Goal: Task Accomplishment & Management: Use online tool/utility

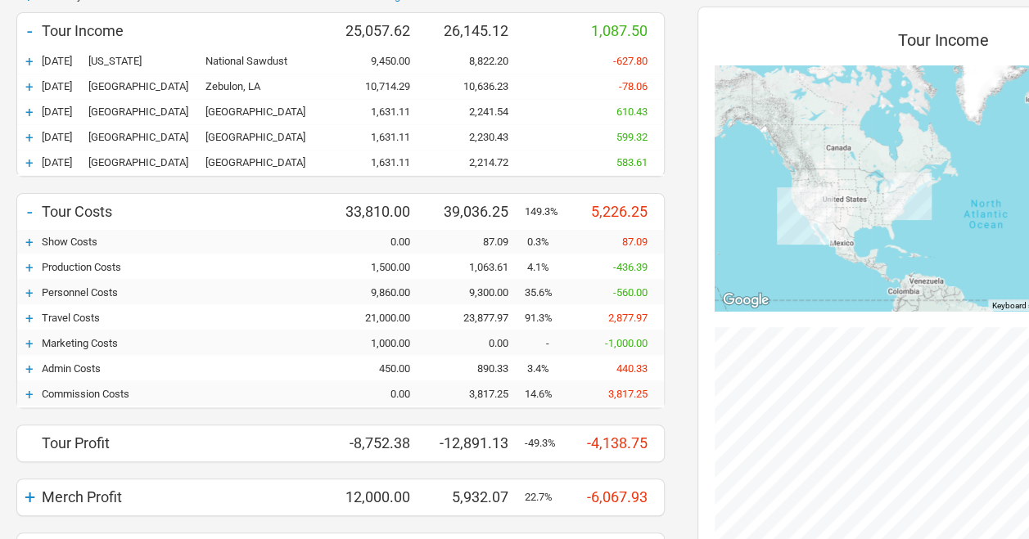
scroll to position [164, 0]
click at [33, 390] on div "+" at bounding box center [29, 394] width 25 height 16
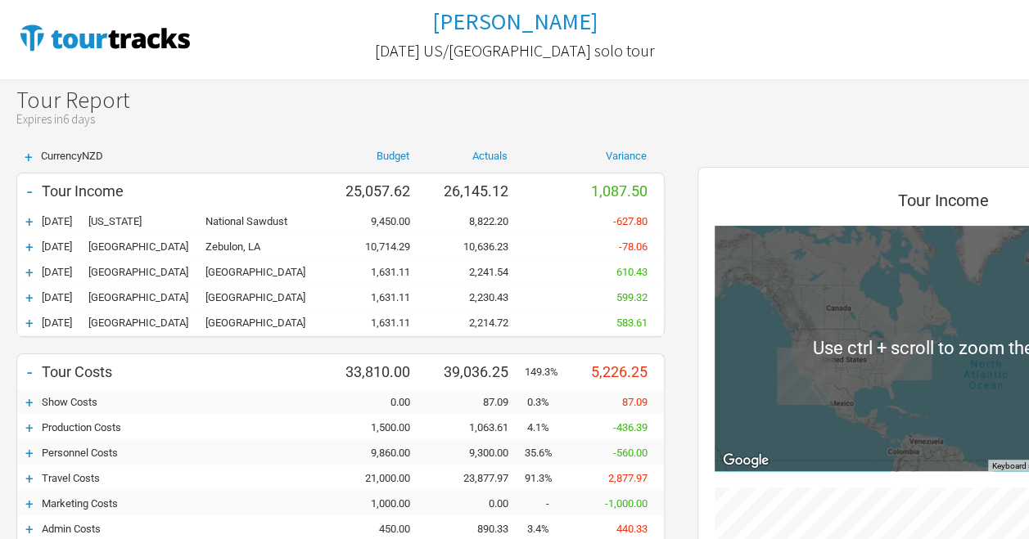
scroll to position [0, 0]
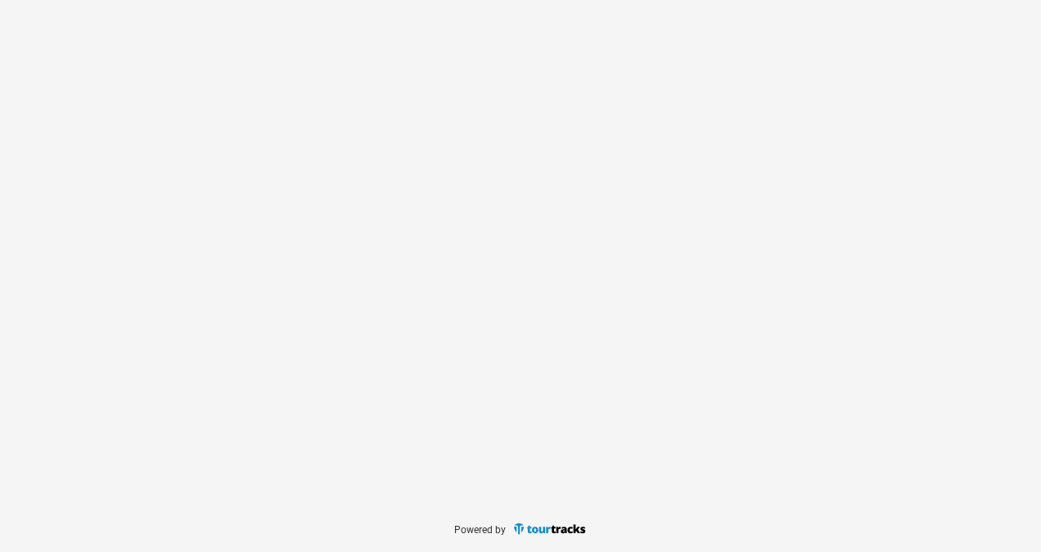
click at [618, 347] on div at bounding box center [520, 252] width 1041 height 505
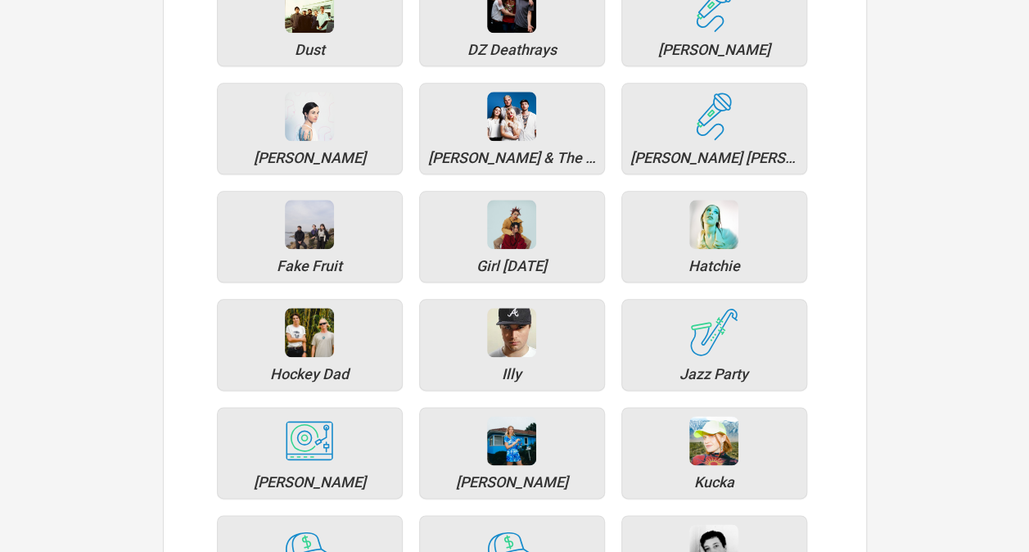
scroll to position [900, 0]
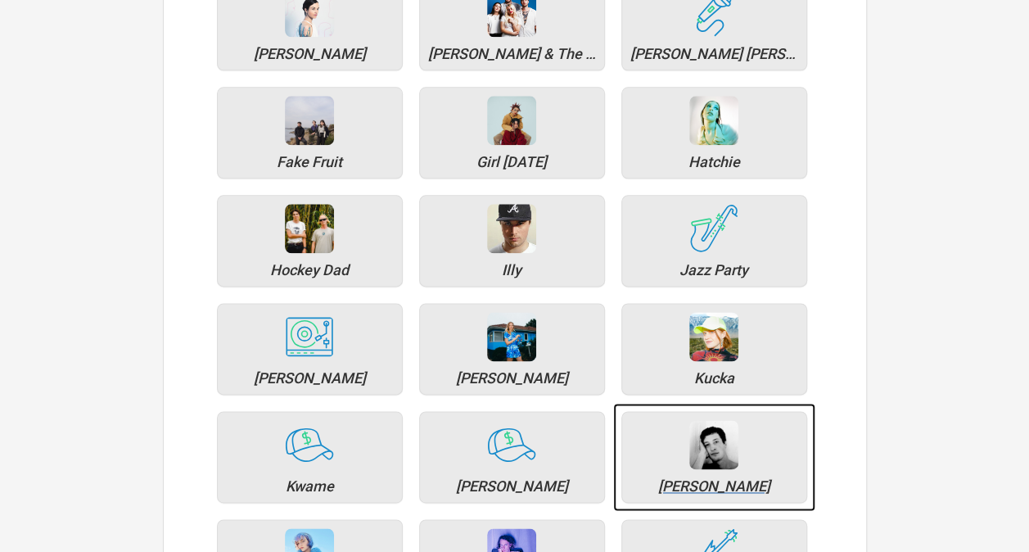
click at [707, 484] on div "[PERSON_NAME]" at bounding box center [714, 486] width 168 height 15
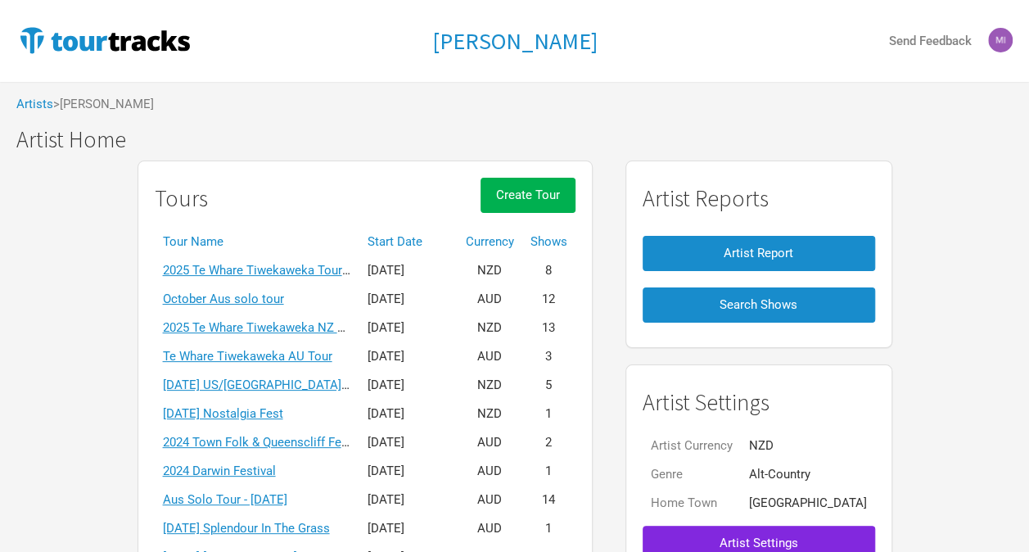
click at [429, 239] on th "Start Date" at bounding box center [408, 242] width 98 height 29
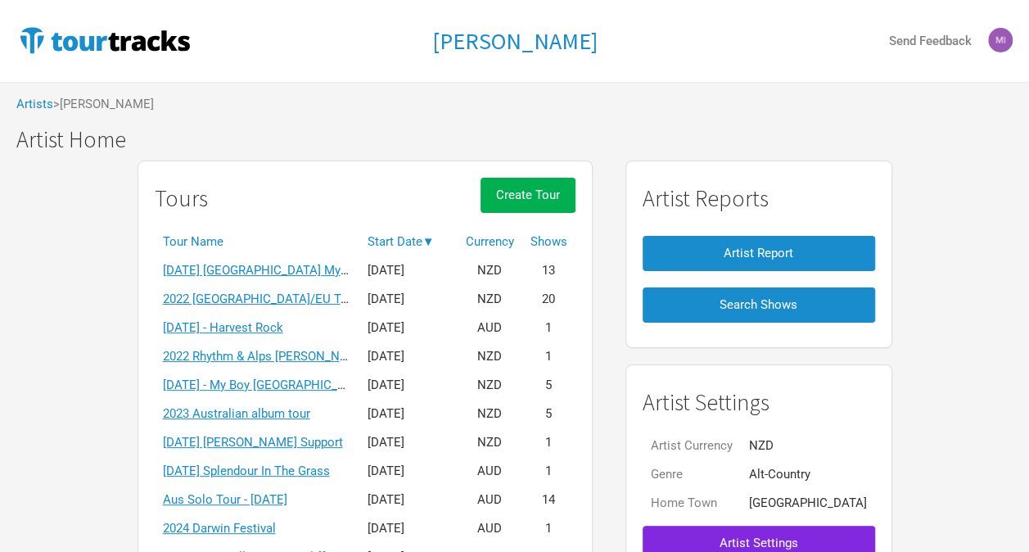
click at [426, 239] on th "Start Date ▼" at bounding box center [408, 242] width 98 height 29
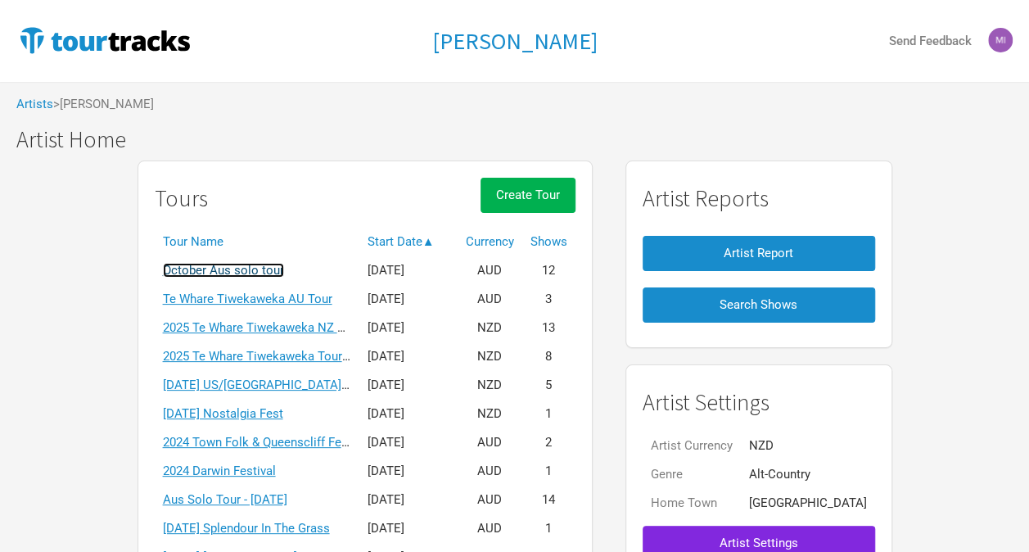
click at [284, 272] on link "October Aus solo tour" at bounding box center [223, 270] width 121 height 15
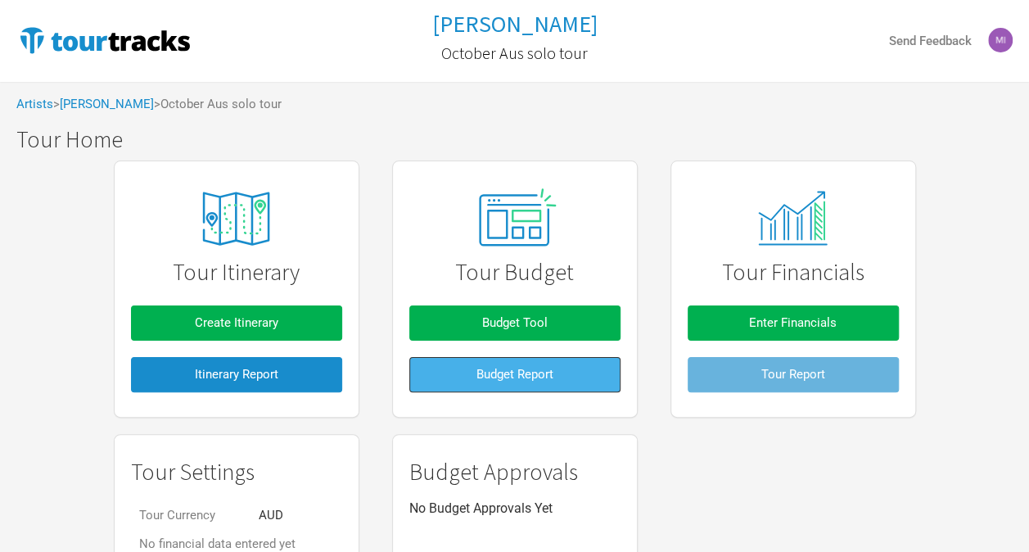
click at [495, 362] on button "Budget Report" at bounding box center [514, 374] width 211 height 35
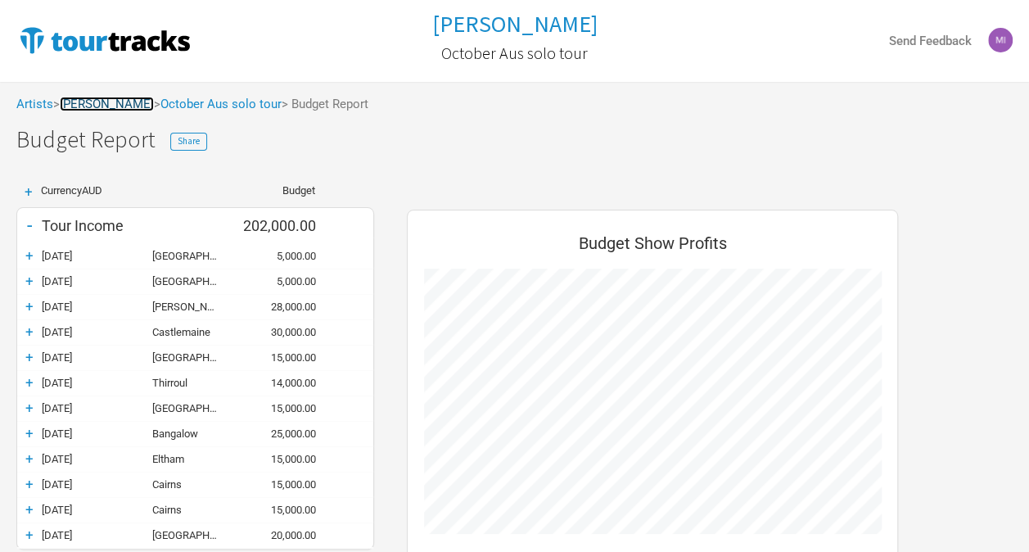
click at [110, 107] on link "Marlon Williams" at bounding box center [107, 104] width 94 height 15
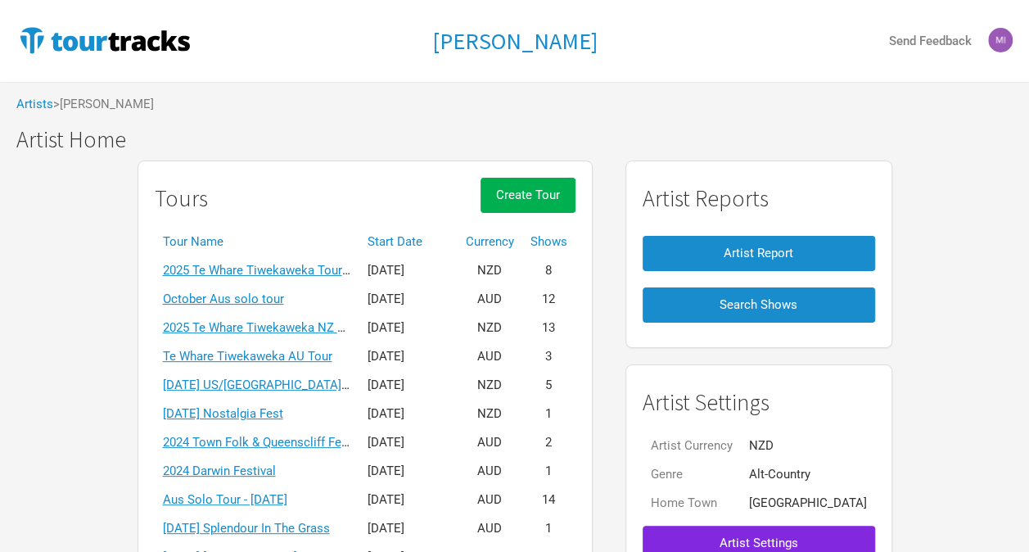
click at [426, 236] on th "Start Date" at bounding box center [408, 242] width 98 height 29
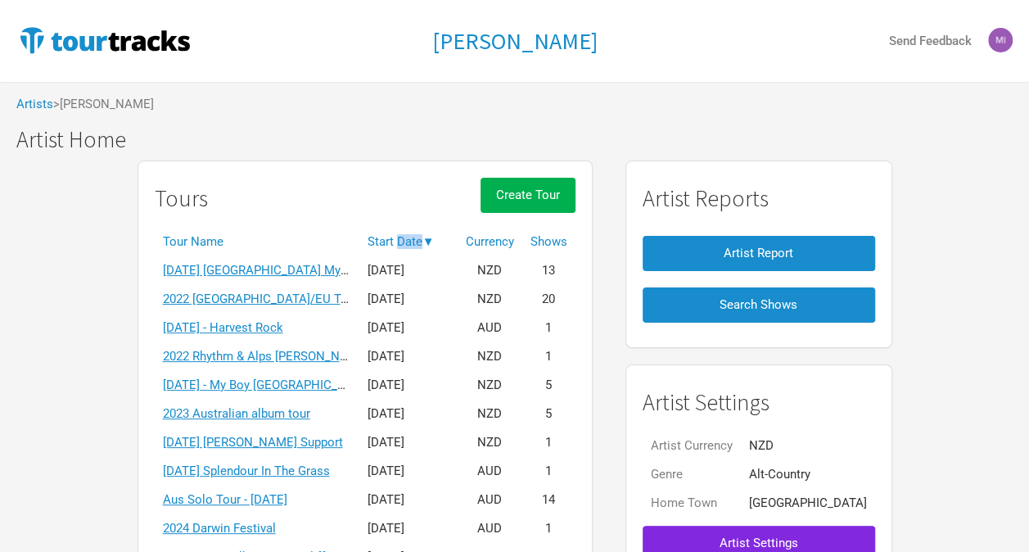
click at [426, 236] on th "Start Date ▼" at bounding box center [408, 242] width 98 height 29
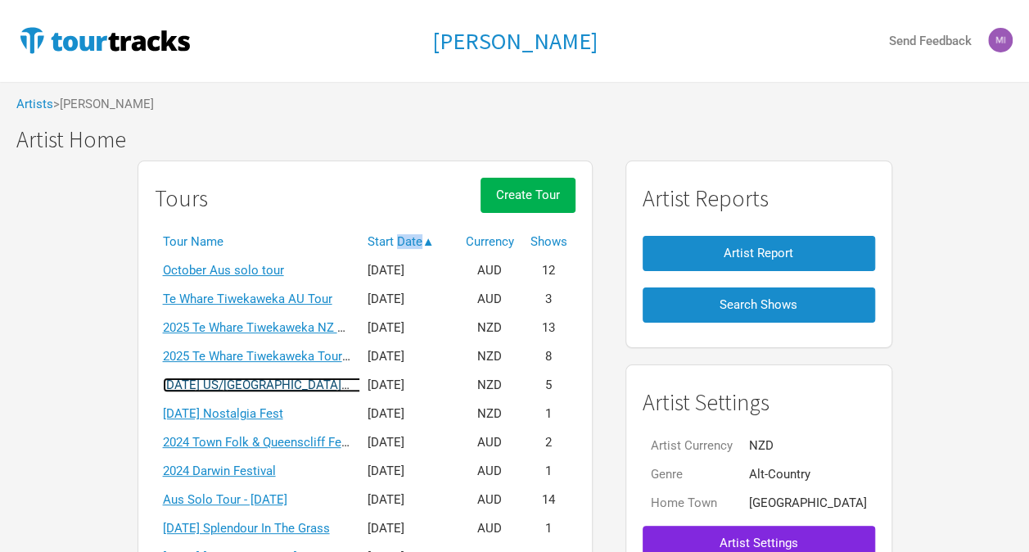
click at [321, 384] on link "April 2025 US/UK solo tour" at bounding box center [279, 384] width 232 height 15
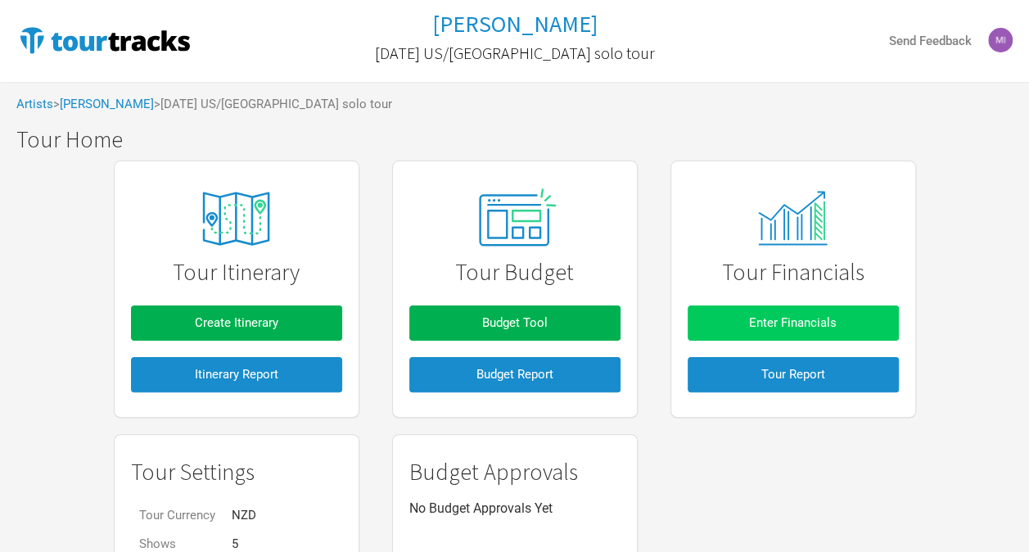
click at [821, 332] on button "Enter Financials" at bounding box center [793, 322] width 211 height 35
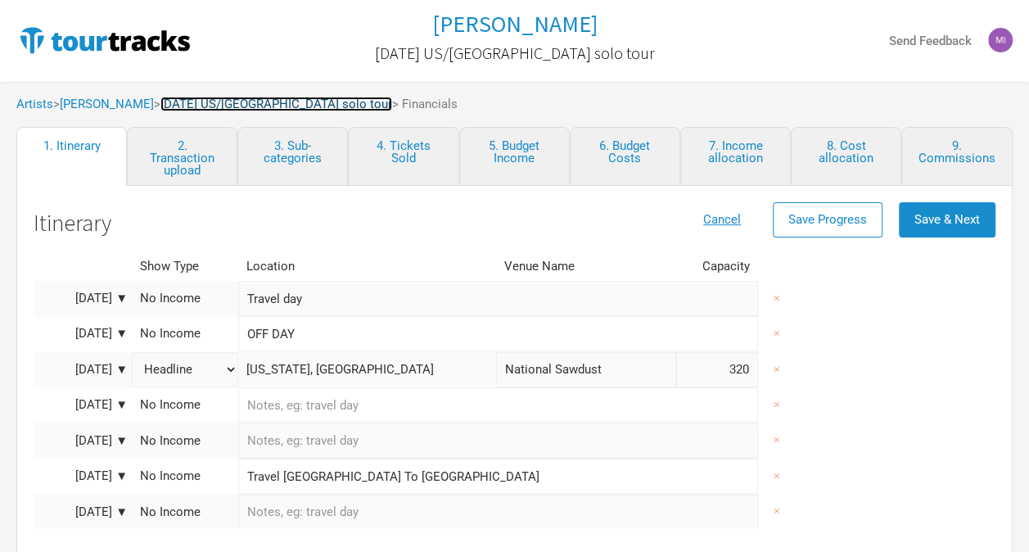
click at [235, 106] on link "April 2025 US/UK solo tour" at bounding box center [276, 104] width 232 height 15
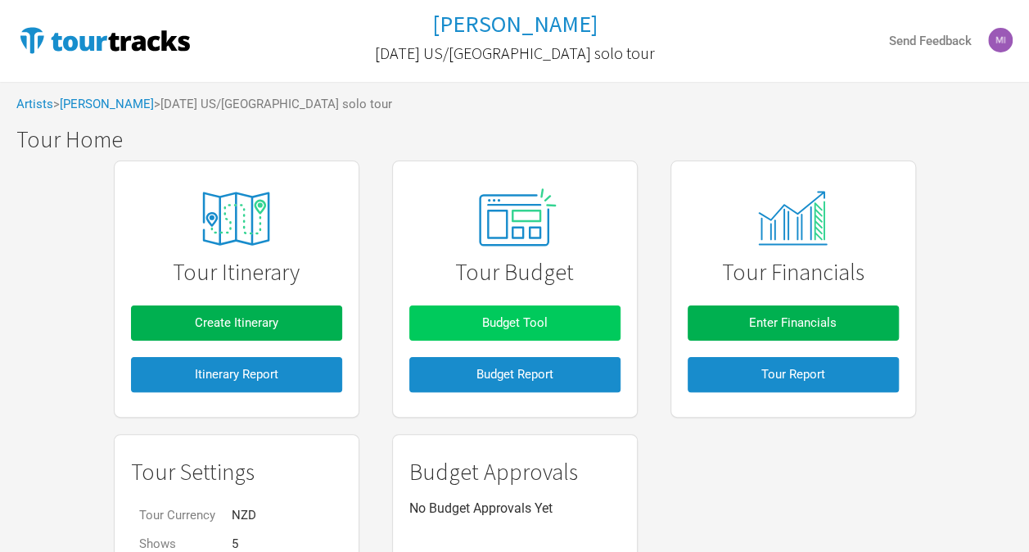
click at [521, 312] on button "Budget Tool" at bounding box center [514, 322] width 211 height 35
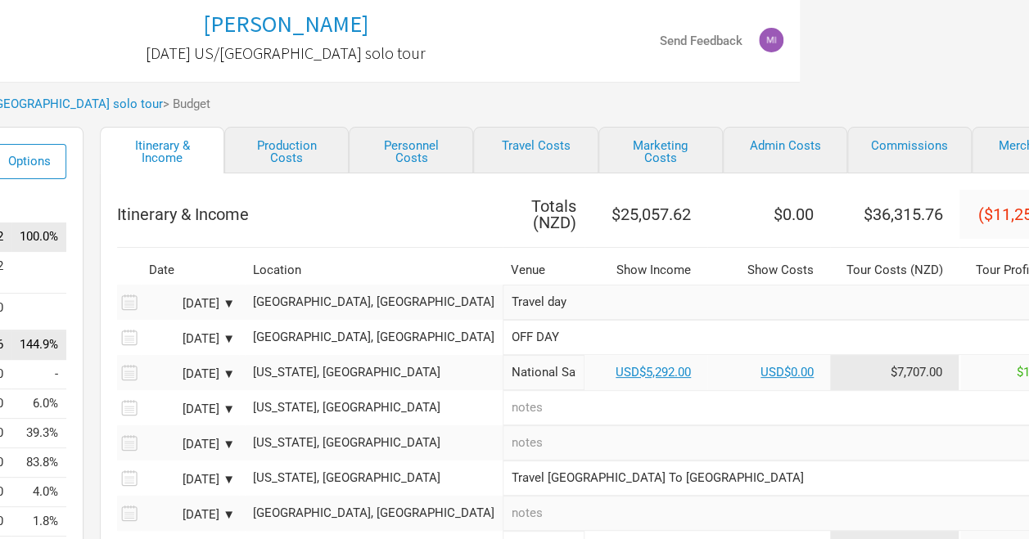
scroll to position [0, 250]
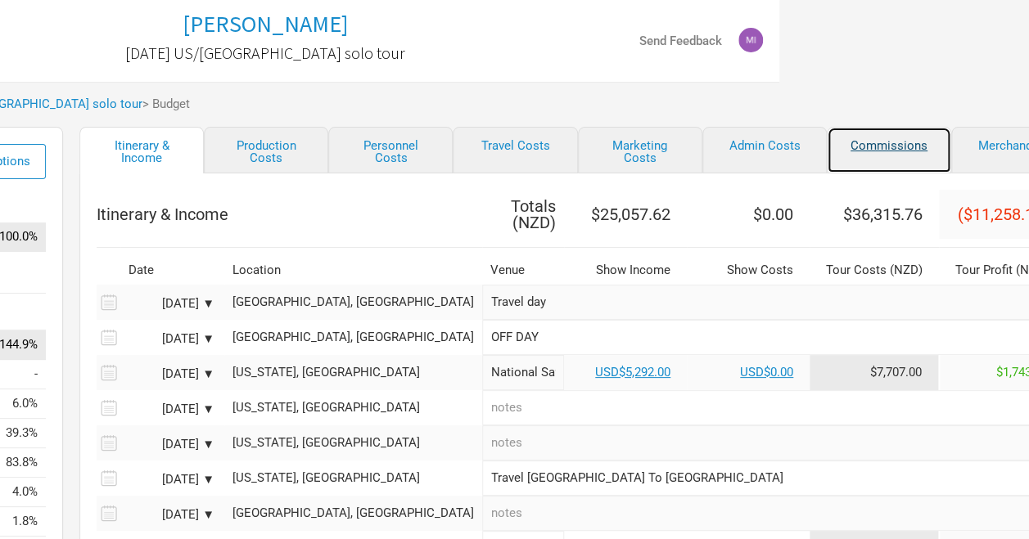
click at [887, 142] on link "Commissions" at bounding box center [889, 150] width 124 height 47
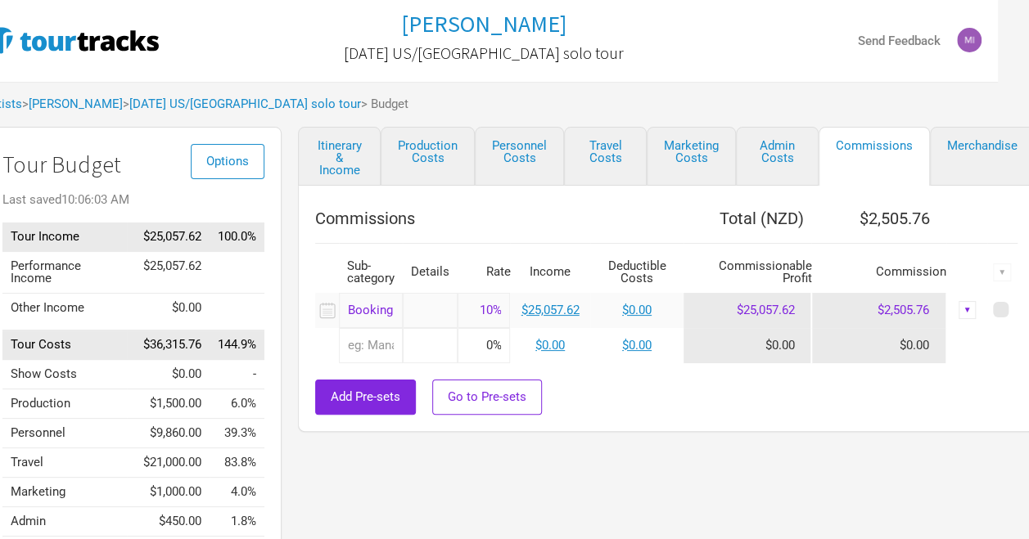
click at [381, 347] on input "text" at bounding box center [371, 345] width 64 height 35
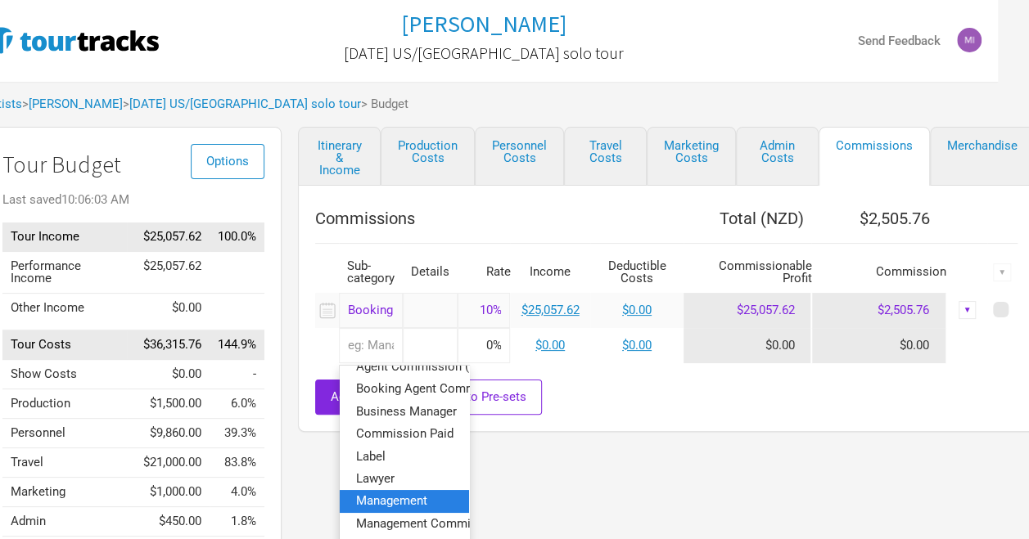
scroll to position [82, 0]
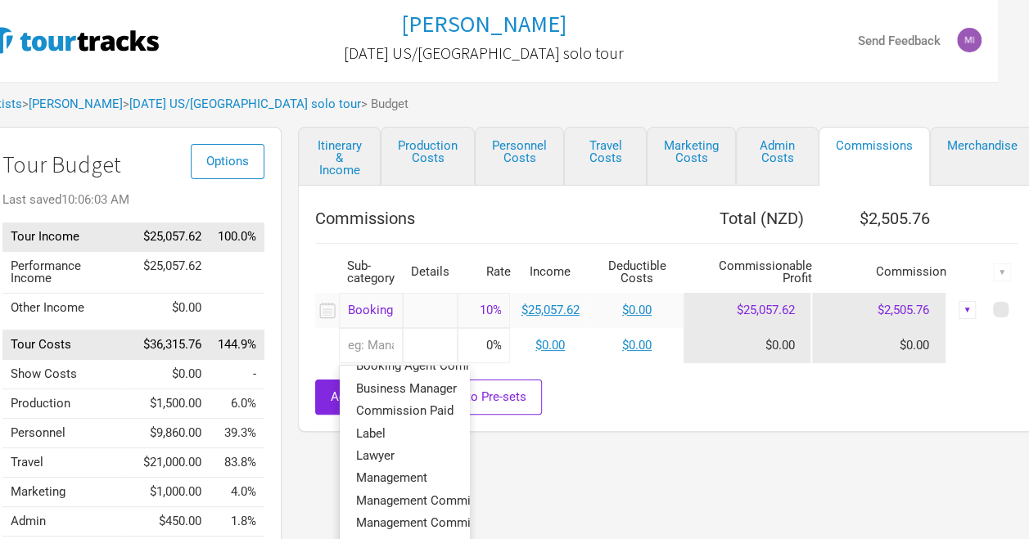
click at [429, 501] on span "Management Commission" at bounding box center [428, 500] width 145 height 15
type input "Management Commission"
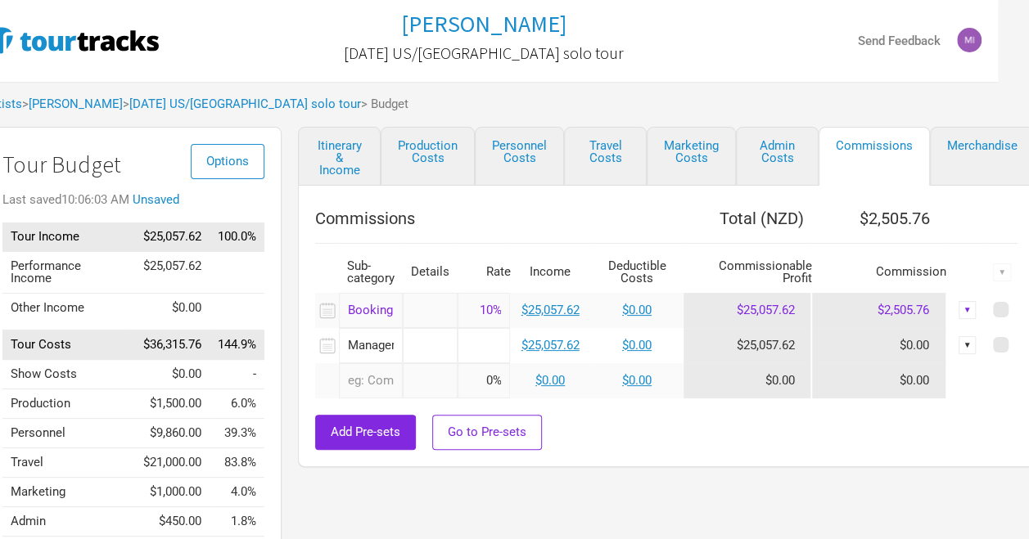
click at [485, 354] on input at bounding box center [484, 345] width 52 height 35
type input "20%"
click at [636, 340] on link "$0.00" at bounding box center [636, 345] width 29 height 15
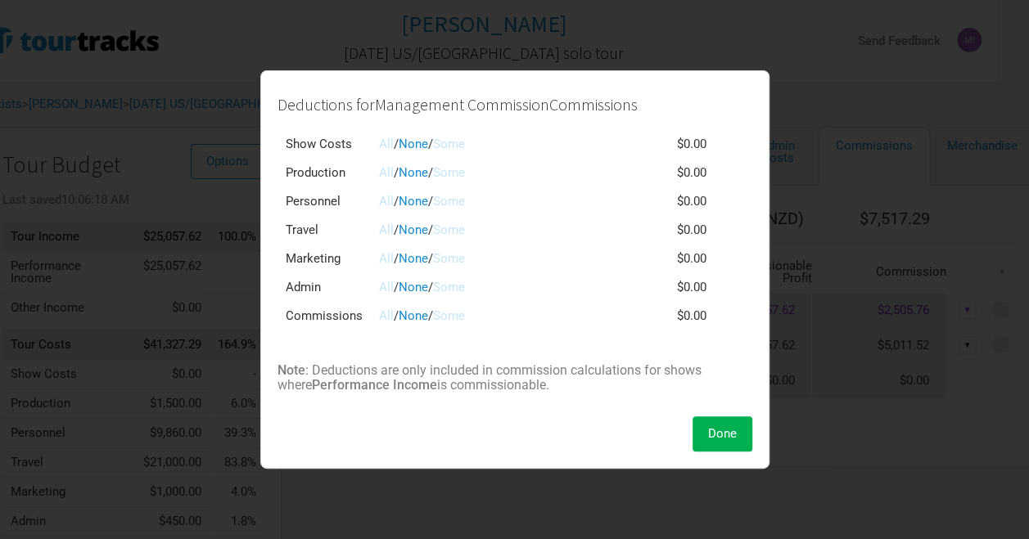
click at [385, 316] on link "All" at bounding box center [386, 316] width 15 height 15
click at [701, 426] on button "Done" at bounding box center [722, 434] width 60 height 35
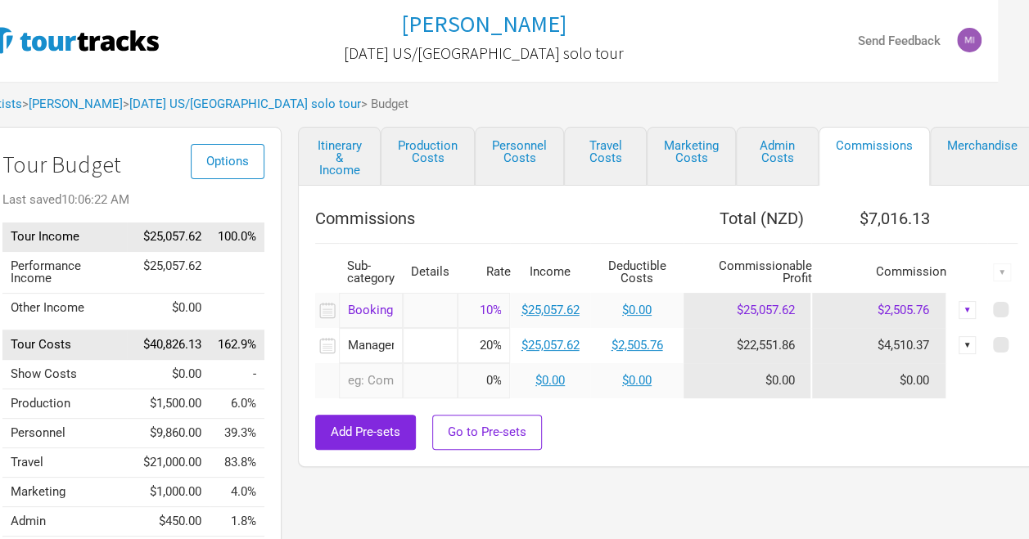
click at [958, 107] on div "Artists > Marlon Williams > April 2025 US/UK solo tour > Budget" at bounding box center [483, 104] width 1029 height 45
click at [225, 103] on link "April 2025 US/UK solo tour" at bounding box center [245, 104] width 232 height 15
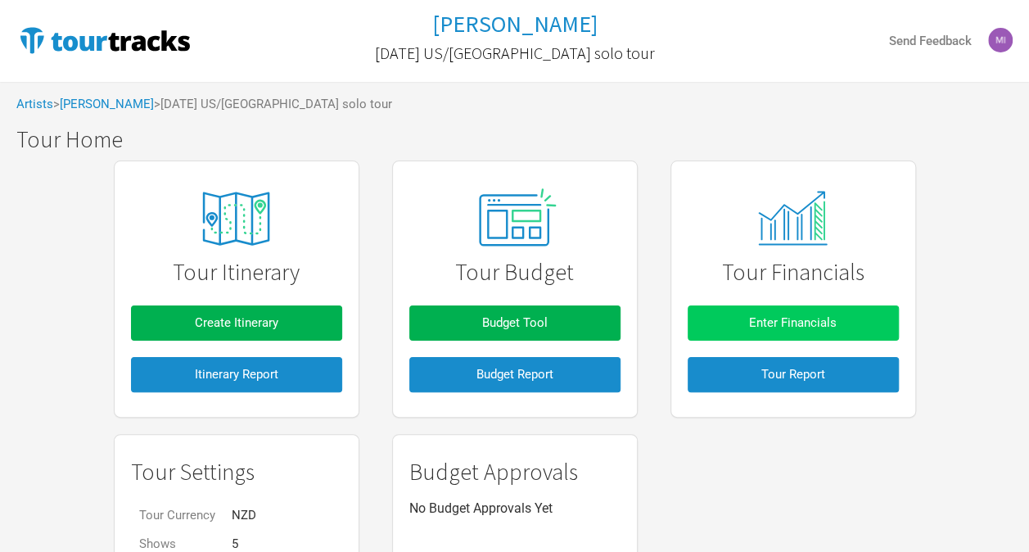
click at [817, 322] on span "Enter Financials" at bounding box center [793, 322] width 88 height 15
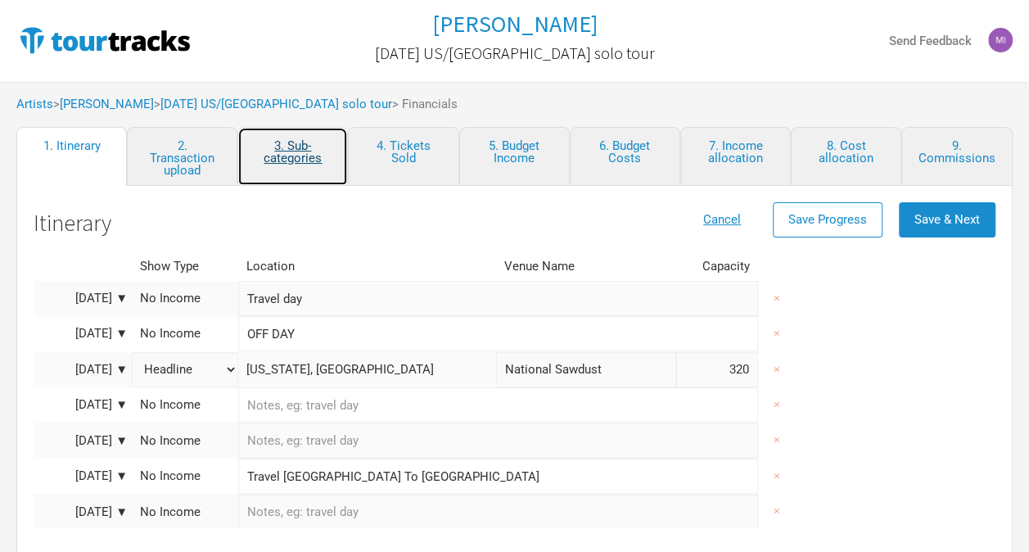
click at [303, 151] on link "3. Sub-categories" at bounding box center [292, 156] width 110 height 59
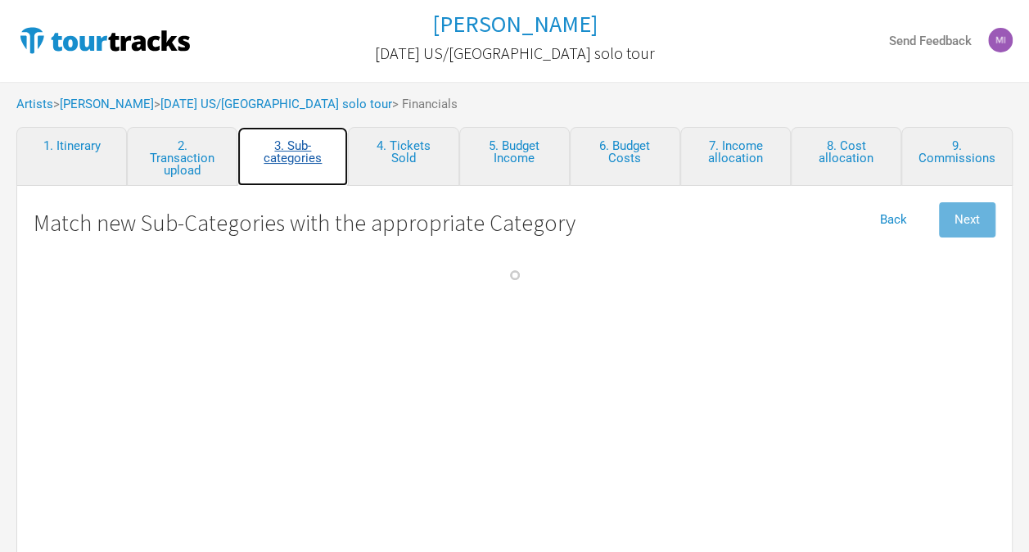
select select "Travel"
select Commission "Commissions"
select Crew "Travel"
select Band "Travel"
select Hire "Production"
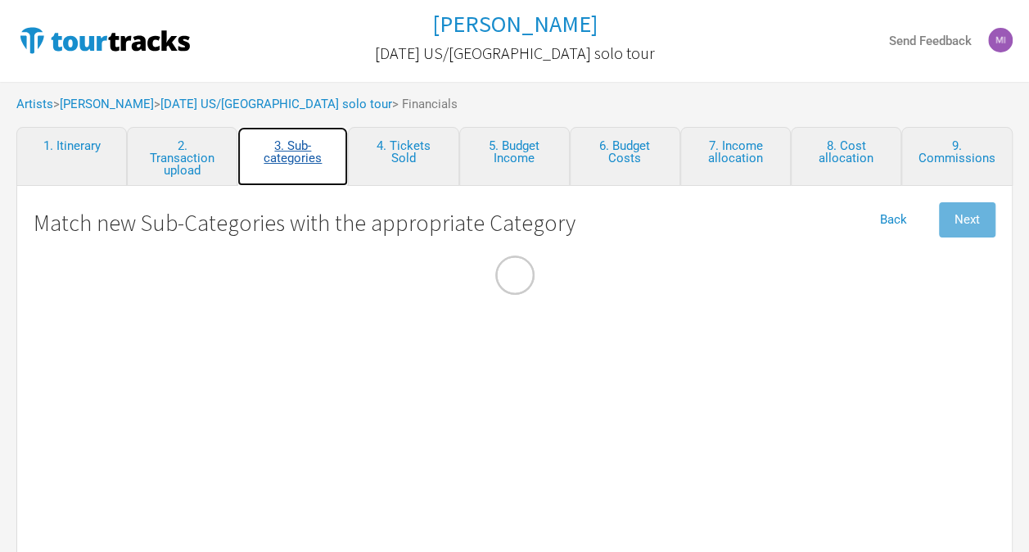
select Charges "Admin"
select Commission "Commissions"
select Hire "Travel"
select Engineer "Personnel"
select Manager "Personnel"
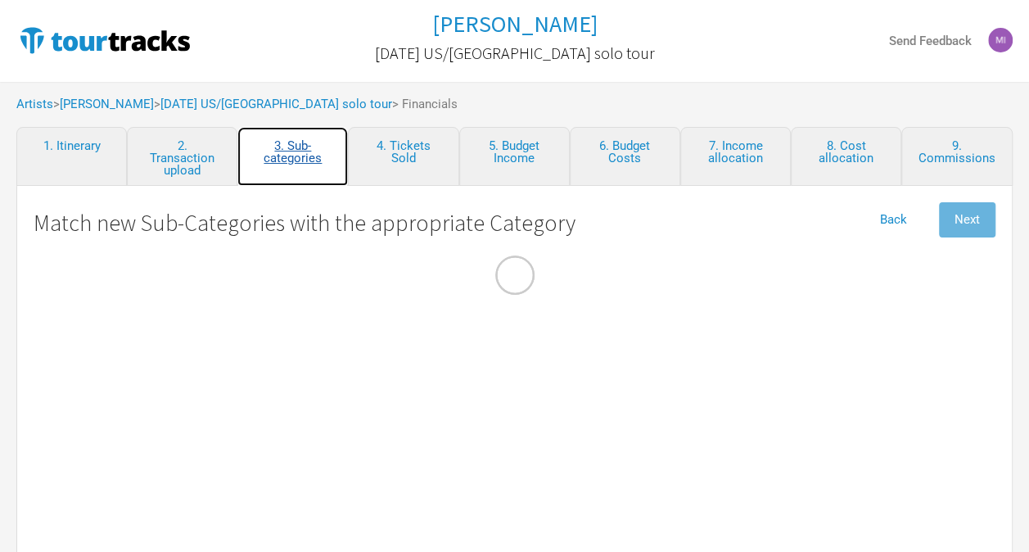
select Courier "Show Costs"
select Registrations "Admin"
select Commission "Commissions"
select Freight "Merch Costs"
select Fees "Merch Costs"
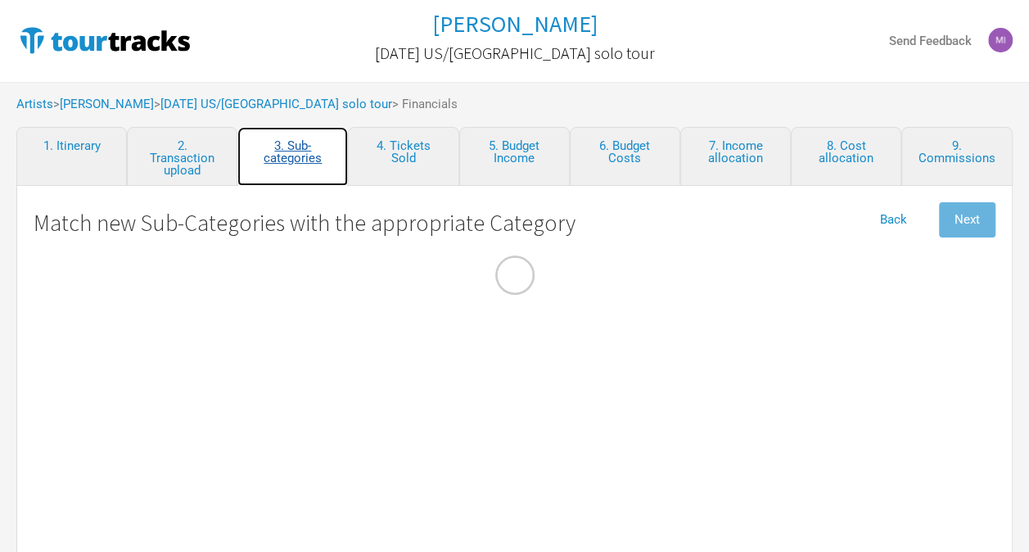
select Expenses "Merch Costs"
select Income "Merch Income"
select Consumables "Production"
select Income "Performance"
select Ground "Travel"
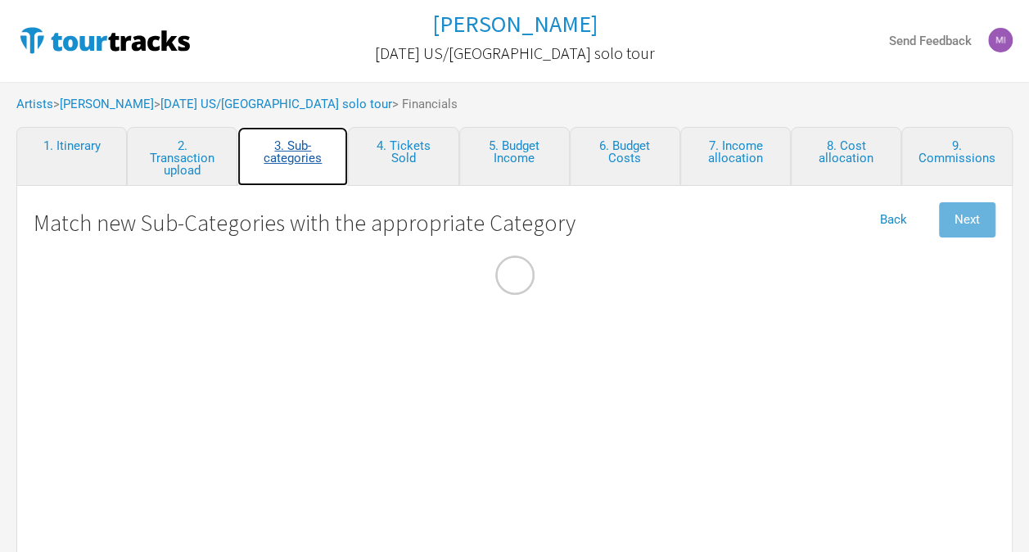
select Costs "Production"
select select "Travel"
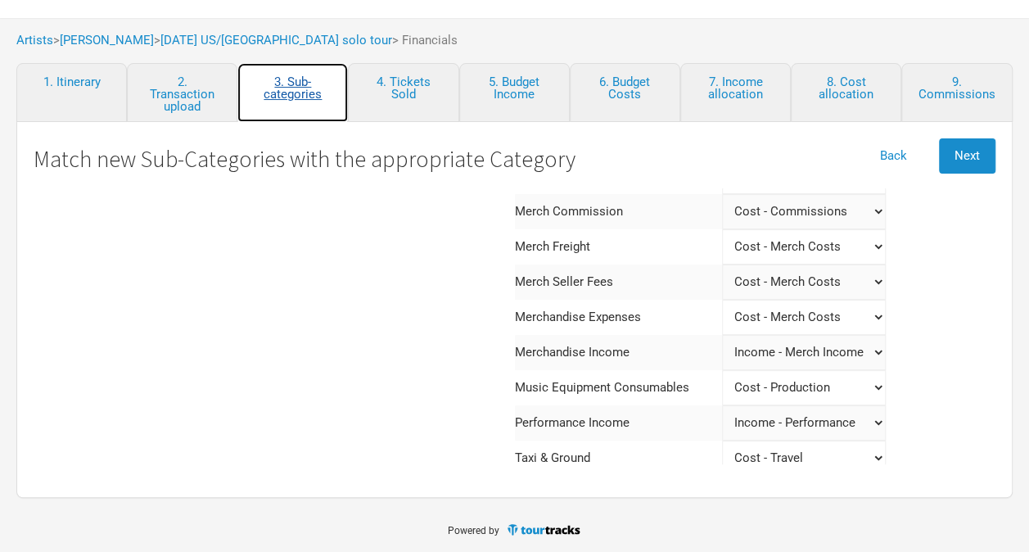
scroll to position [380, 0]
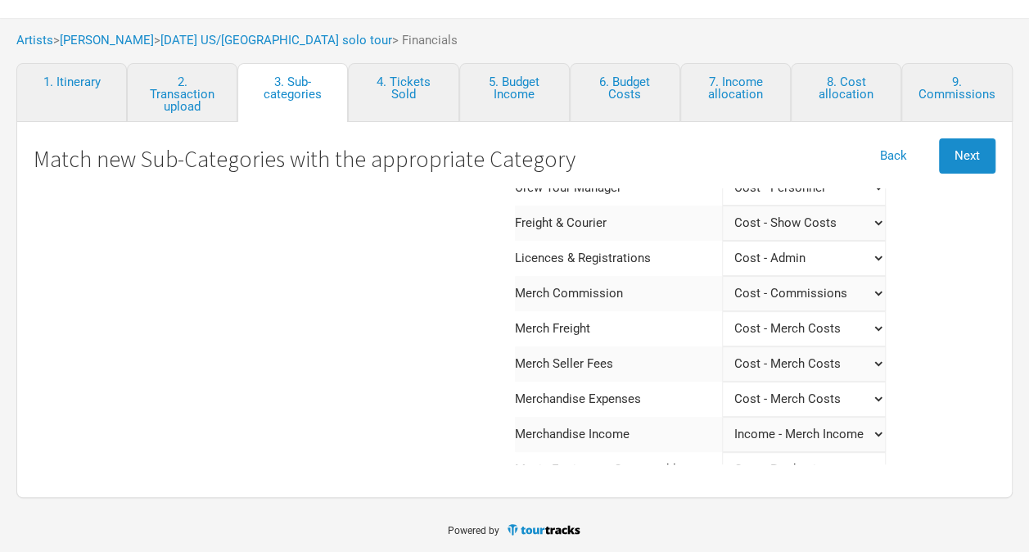
click at [807, 294] on Commission "Select a category Income - Performance Income - Other Income Cost - Show Costs …" at bounding box center [804, 293] width 164 height 35
select Commission "Commissions"
select Commission "Merch Costs"
click at [963, 165] on button "Next" at bounding box center [967, 155] width 56 height 35
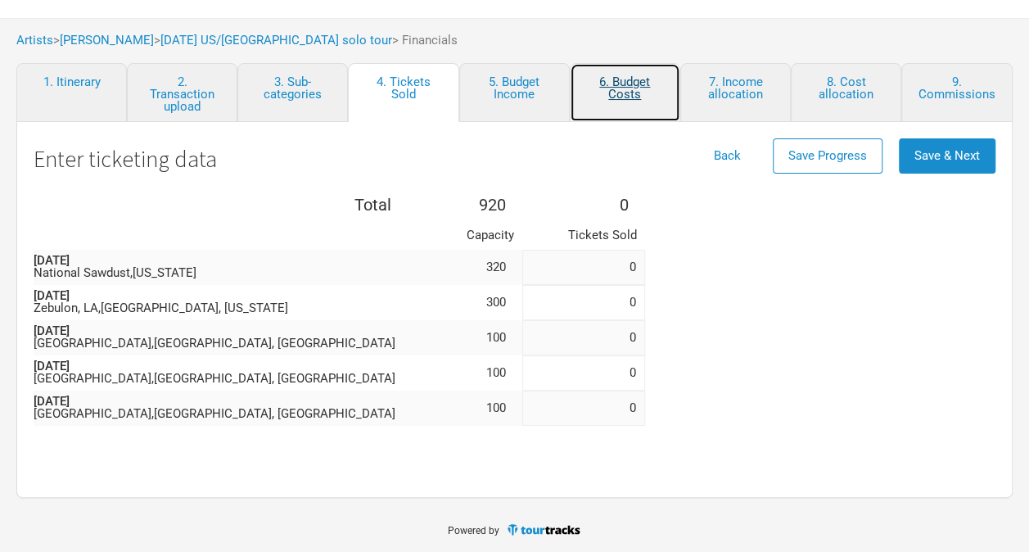
click at [602, 88] on link "6. Budget Costs" at bounding box center [625, 92] width 110 height 59
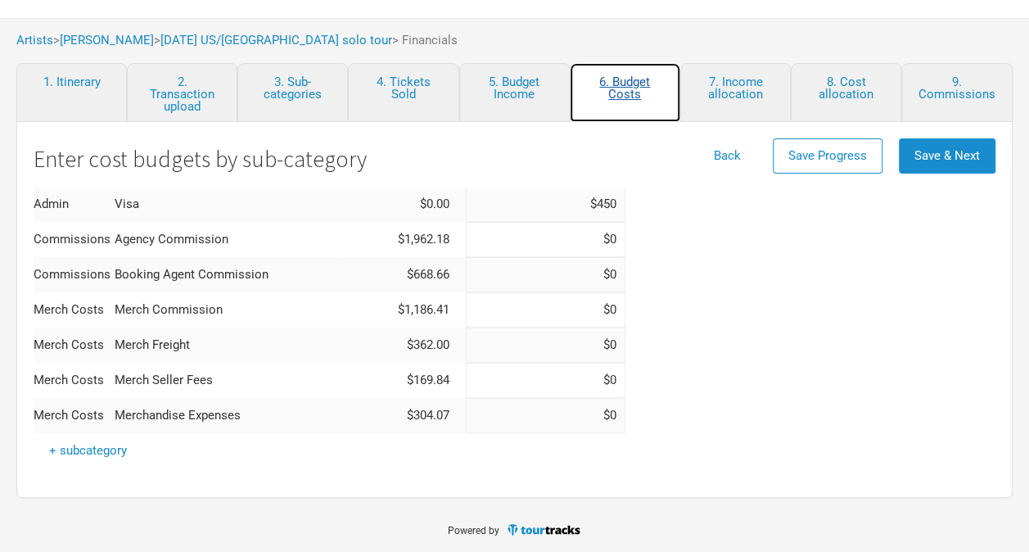
scroll to position [770, 0]
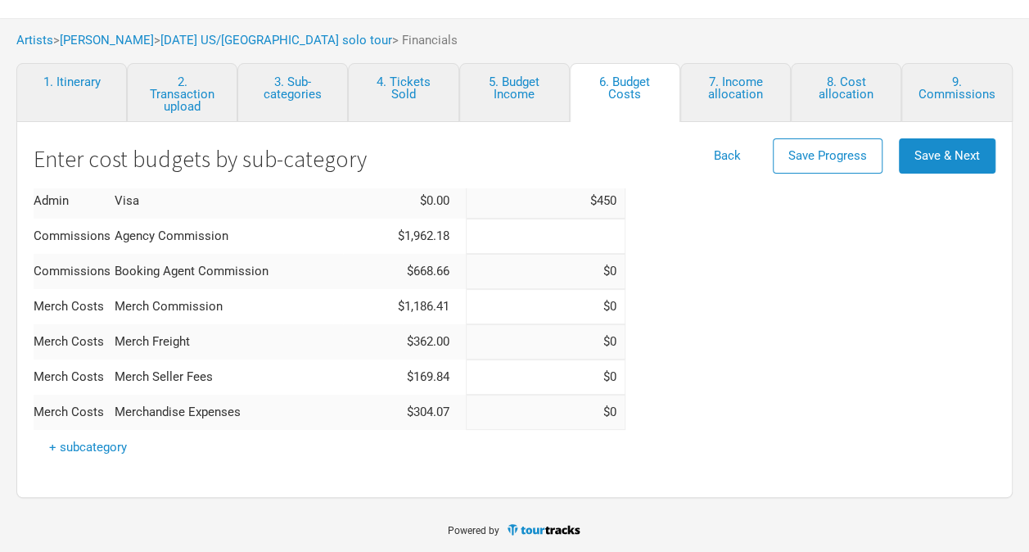
click at [542, 238] on input at bounding box center [546, 236] width 160 height 35
type input "$0"
click at [512, 237] on input at bounding box center [546, 236] width 160 height 35
type input "$0"
type input "$2,505.76"
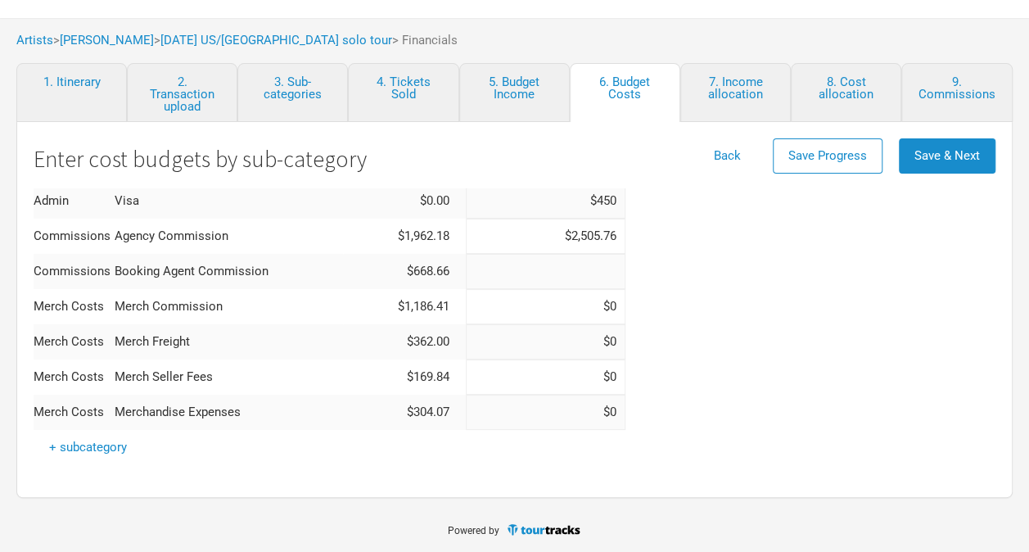
click at [532, 270] on input at bounding box center [546, 271] width 160 height 35
type input "$0"
type input "$4,510.37"
click at [953, 151] on span "Save & Next" at bounding box center [946, 155] width 65 height 15
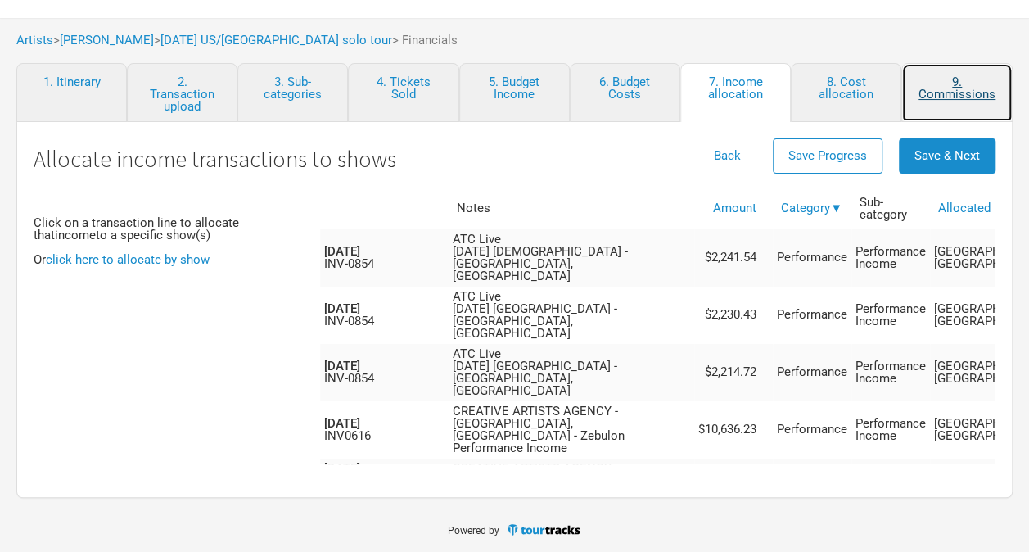
click at [954, 88] on link "9. Commissions" at bounding box center [956, 92] width 111 height 59
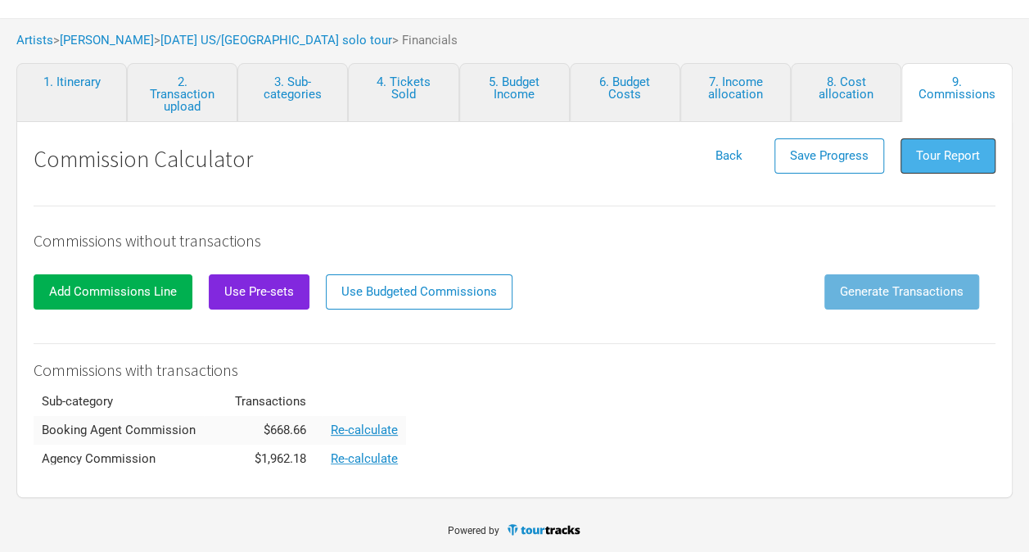
click at [962, 159] on span "Tour Report" at bounding box center [948, 155] width 64 height 15
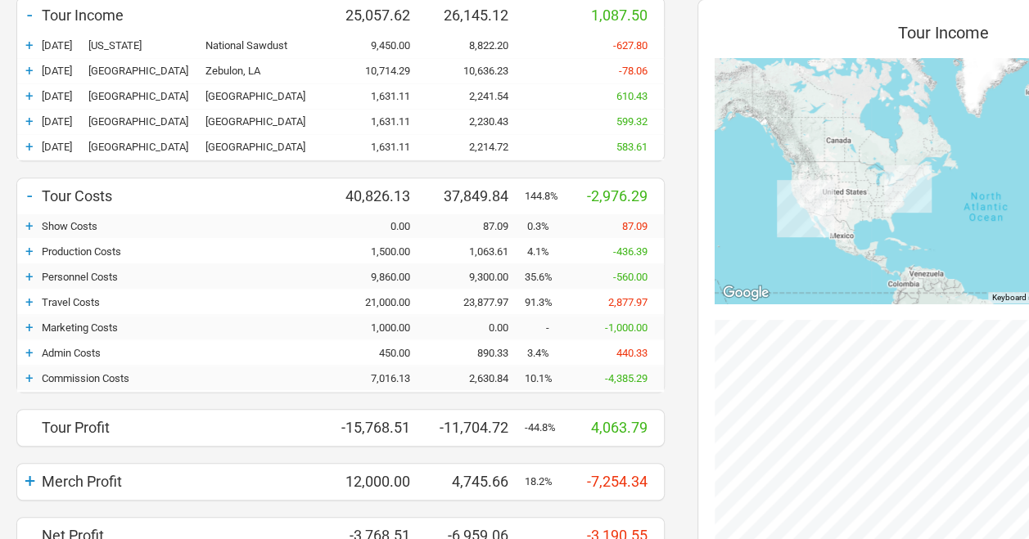
scroll to position [246, 0]
click at [29, 375] on div "+" at bounding box center [29, 377] width 25 height 16
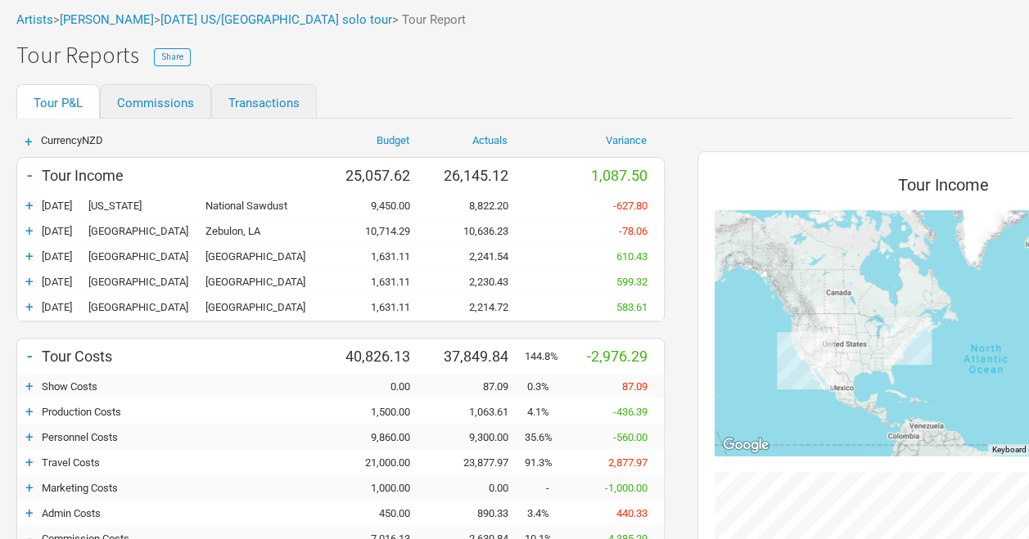
scroll to position [82, 0]
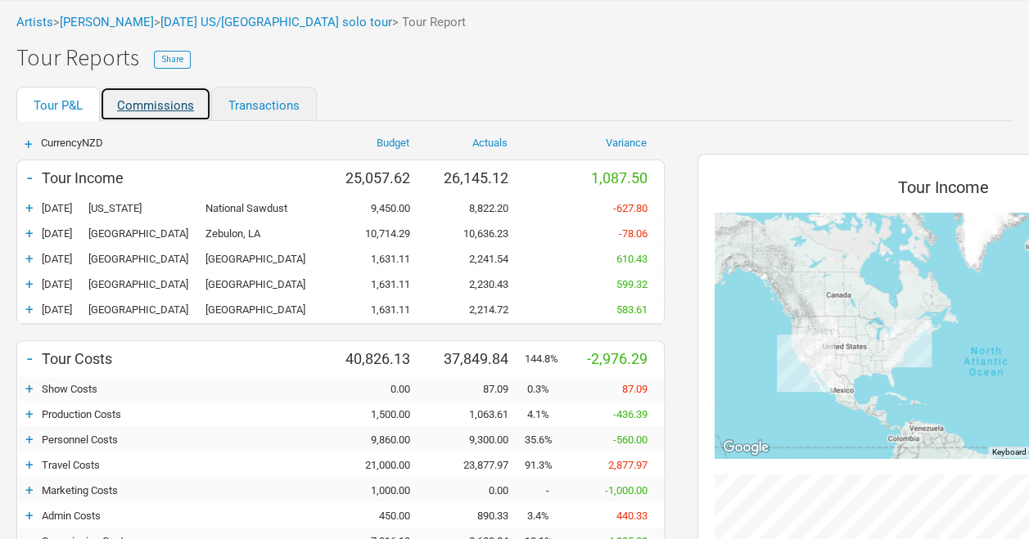
click at [161, 106] on link "Commissions" at bounding box center [155, 104] width 111 height 34
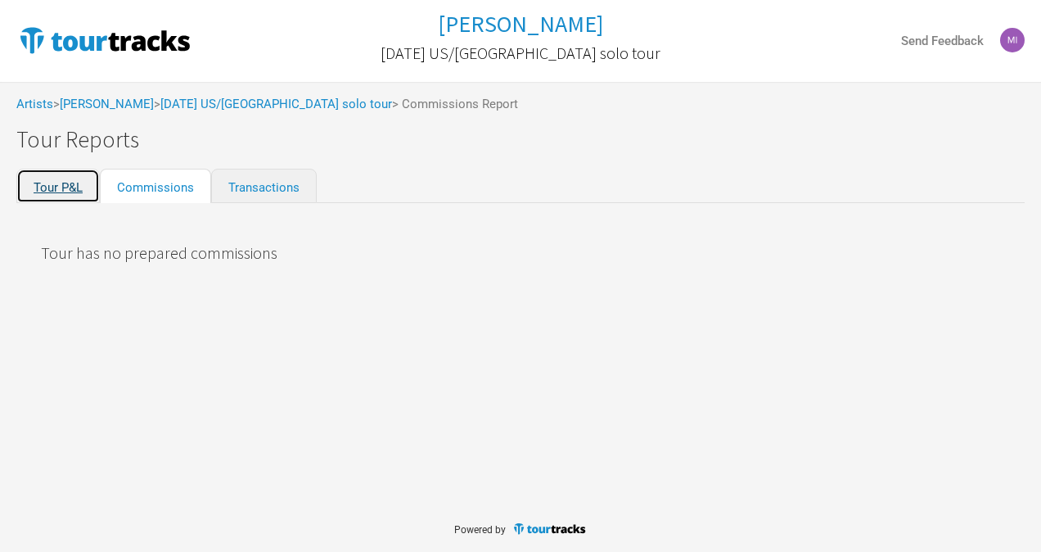
click at [62, 187] on link "Tour P&L" at bounding box center [57, 186] width 83 height 34
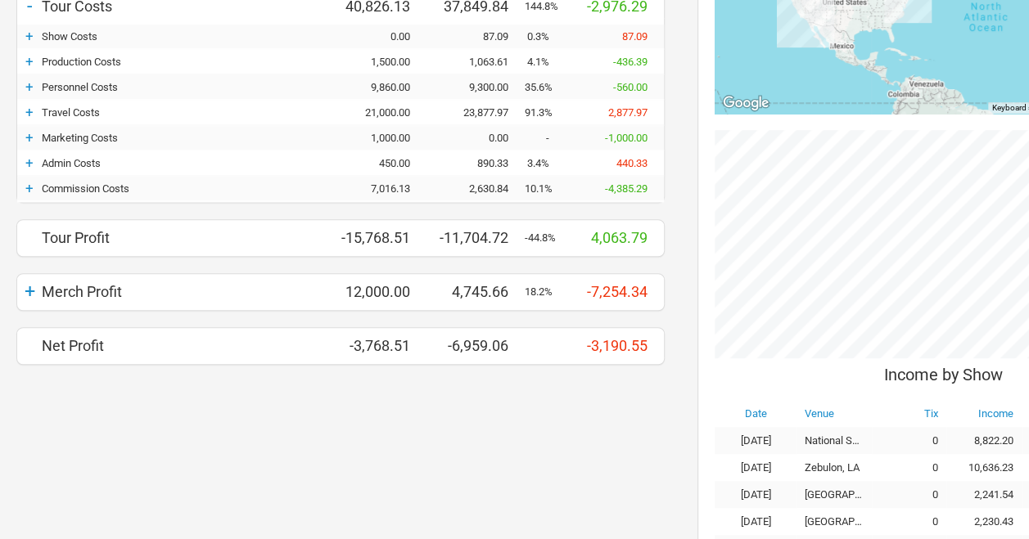
scroll to position [409, 0]
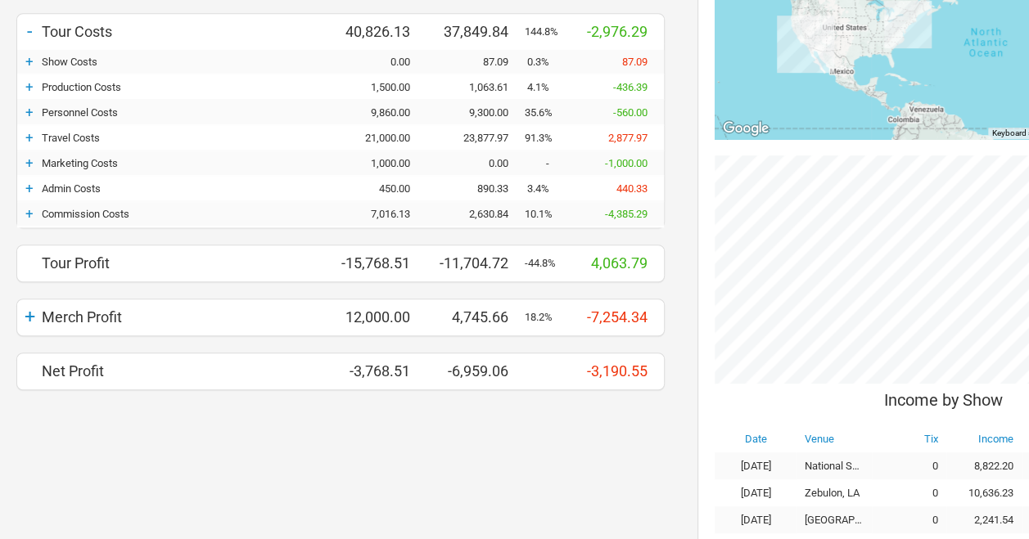
click at [29, 210] on div "+" at bounding box center [29, 213] width 25 height 16
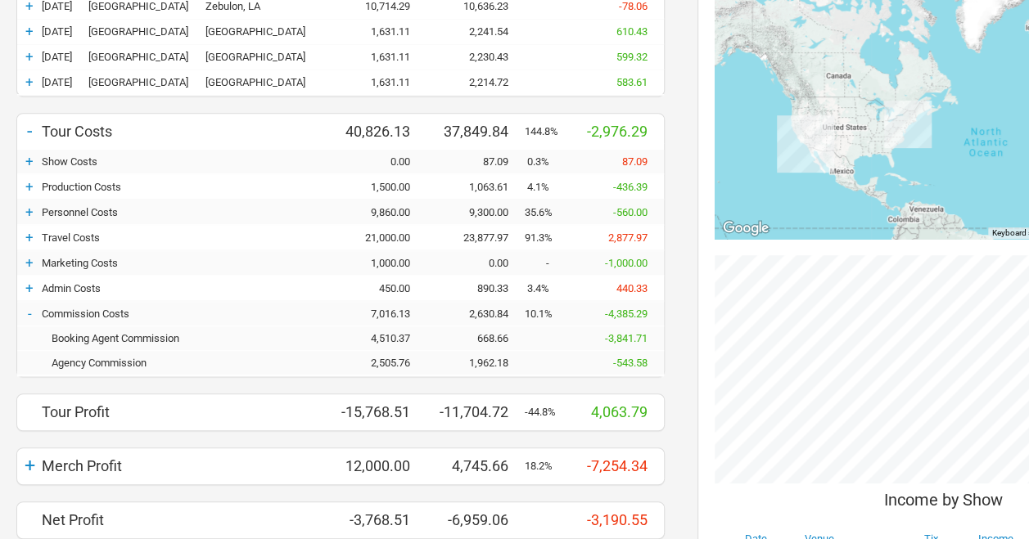
scroll to position [356, 0]
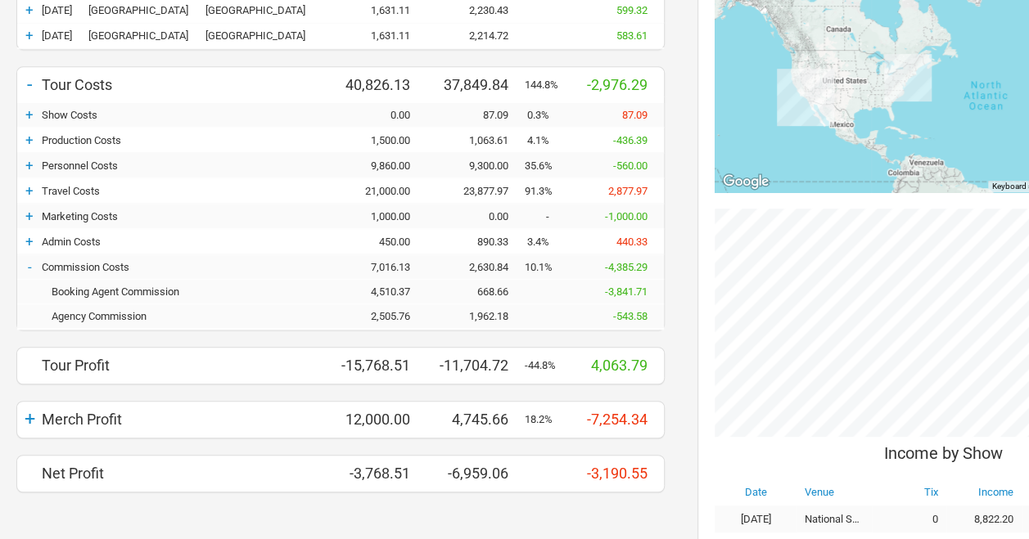
click at [489, 310] on div "1,962.18" at bounding box center [475, 316] width 98 height 12
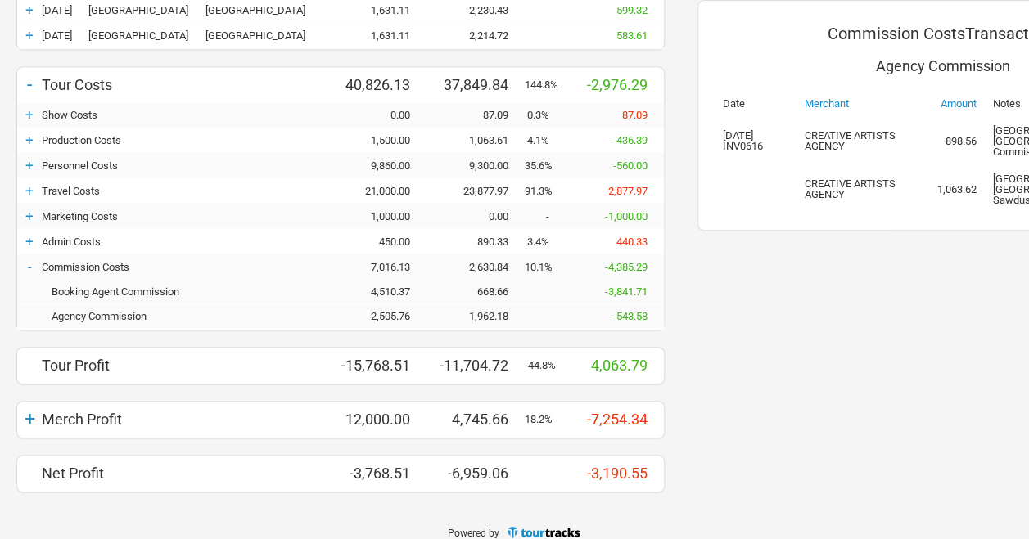
click at [495, 286] on div "668.66" at bounding box center [475, 292] width 98 height 12
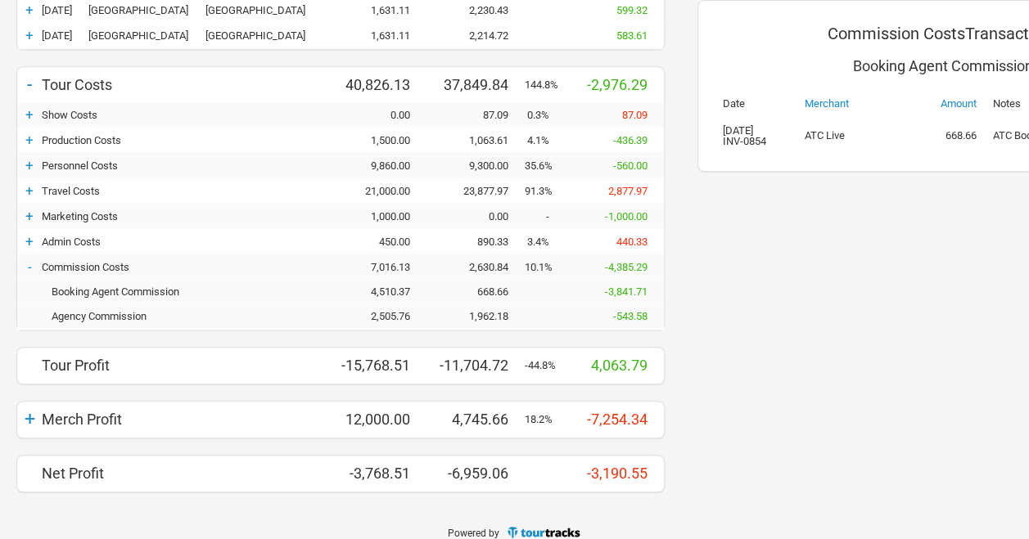
click at [494, 310] on div "1,962.18" at bounding box center [475, 316] width 98 height 12
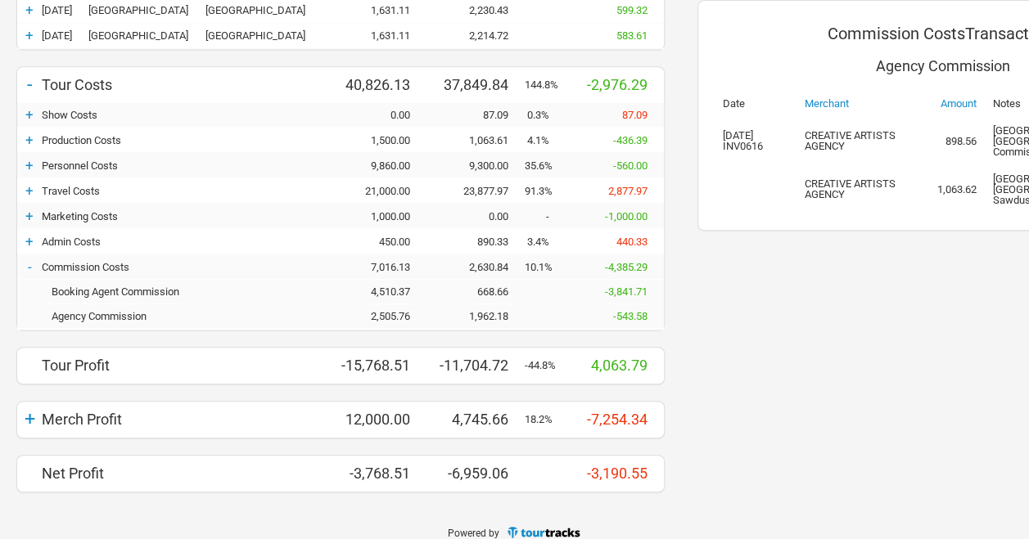
click at [882, 394] on div "Commission Costs Transactions Agency Commission Date Merchant Amount Notes 15 A…" at bounding box center [943, 178] width 524 height 662
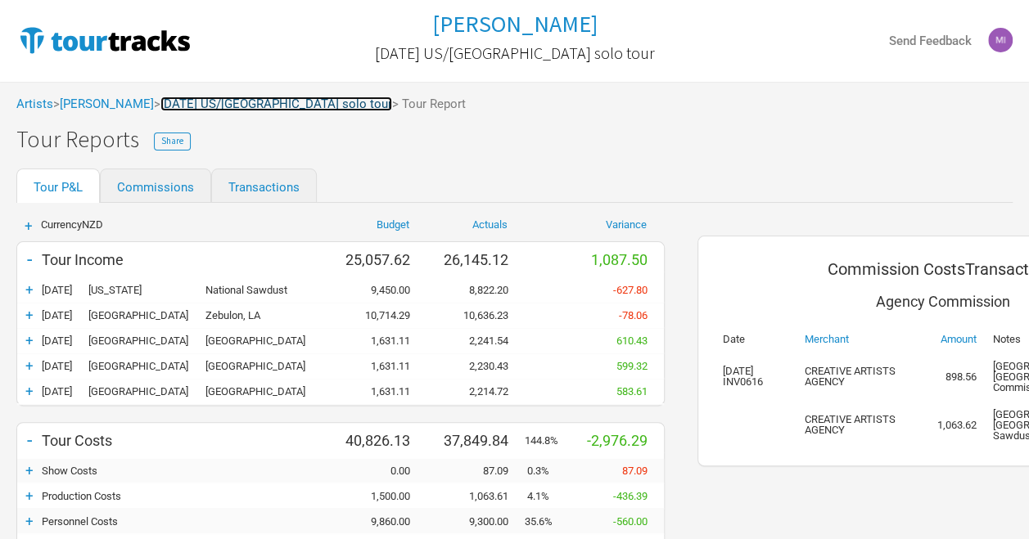
click at [272, 100] on link "April 2025 US/UK solo tour" at bounding box center [276, 104] width 232 height 15
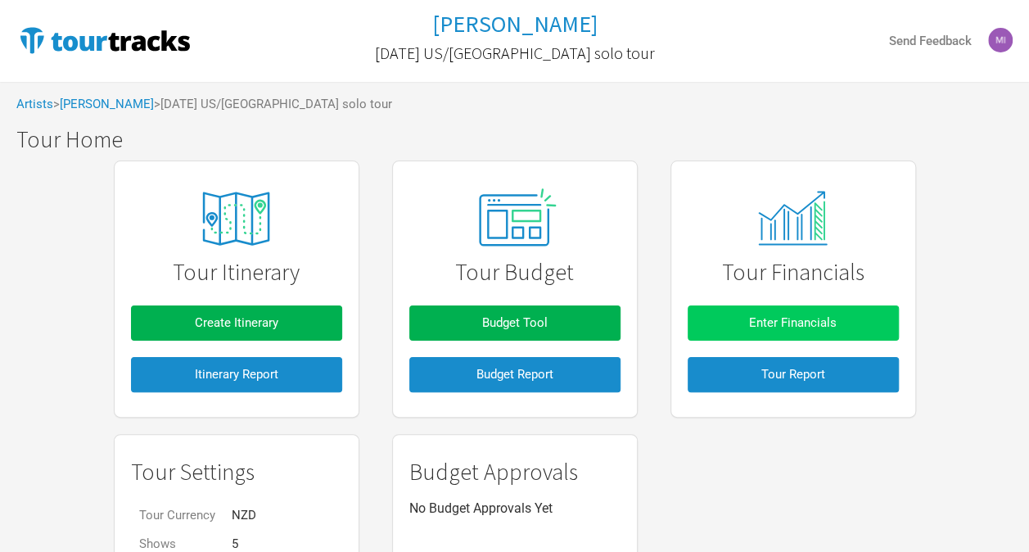
click at [819, 318] on span "Enter Financials" at bounding box center [793, 322] width 88 height 15
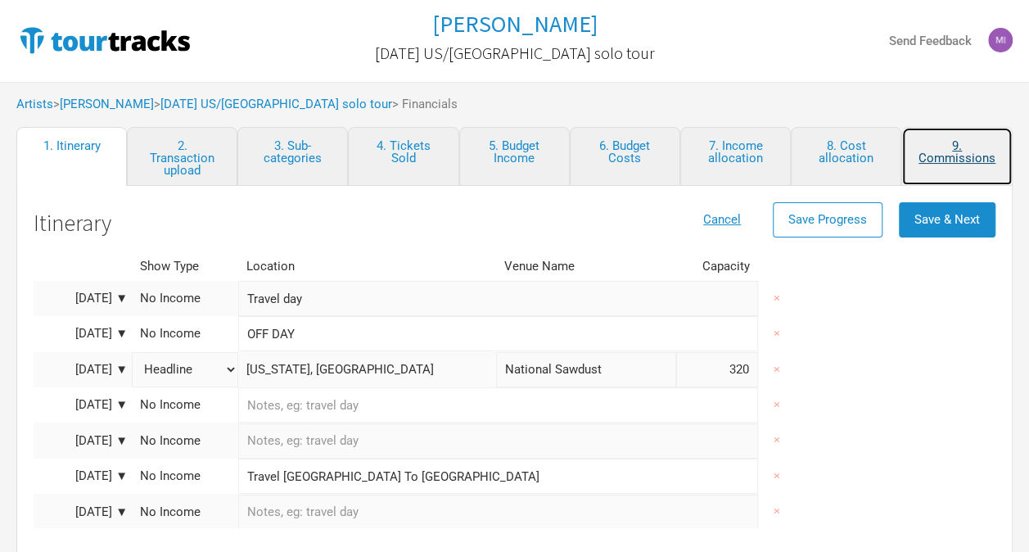
click at [958, 147] on link "9. Commissions" at bounding box center [956, 156] width 111 height 59
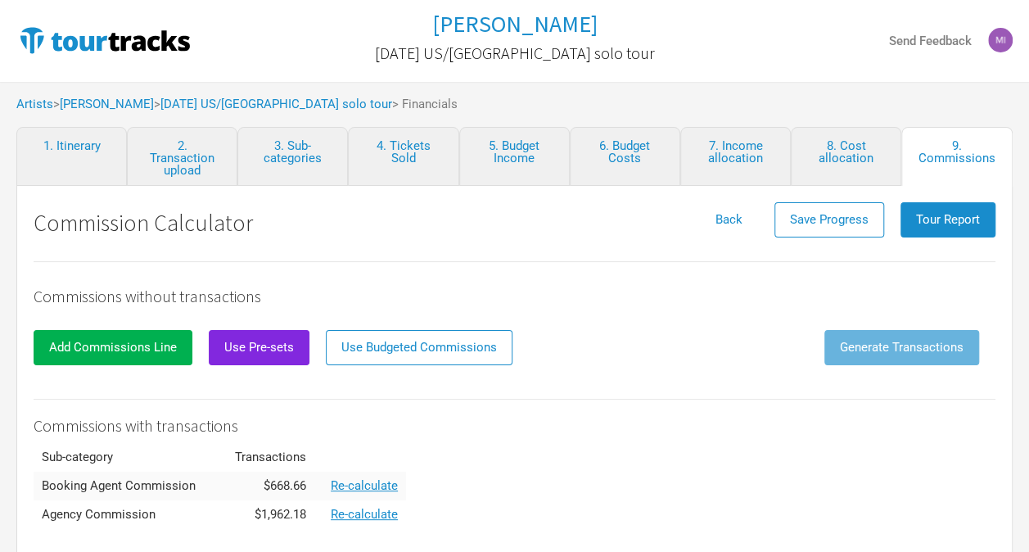
scroll to position [64, 0]
